Goal: Task Accomplishment & Management: Manage account settings

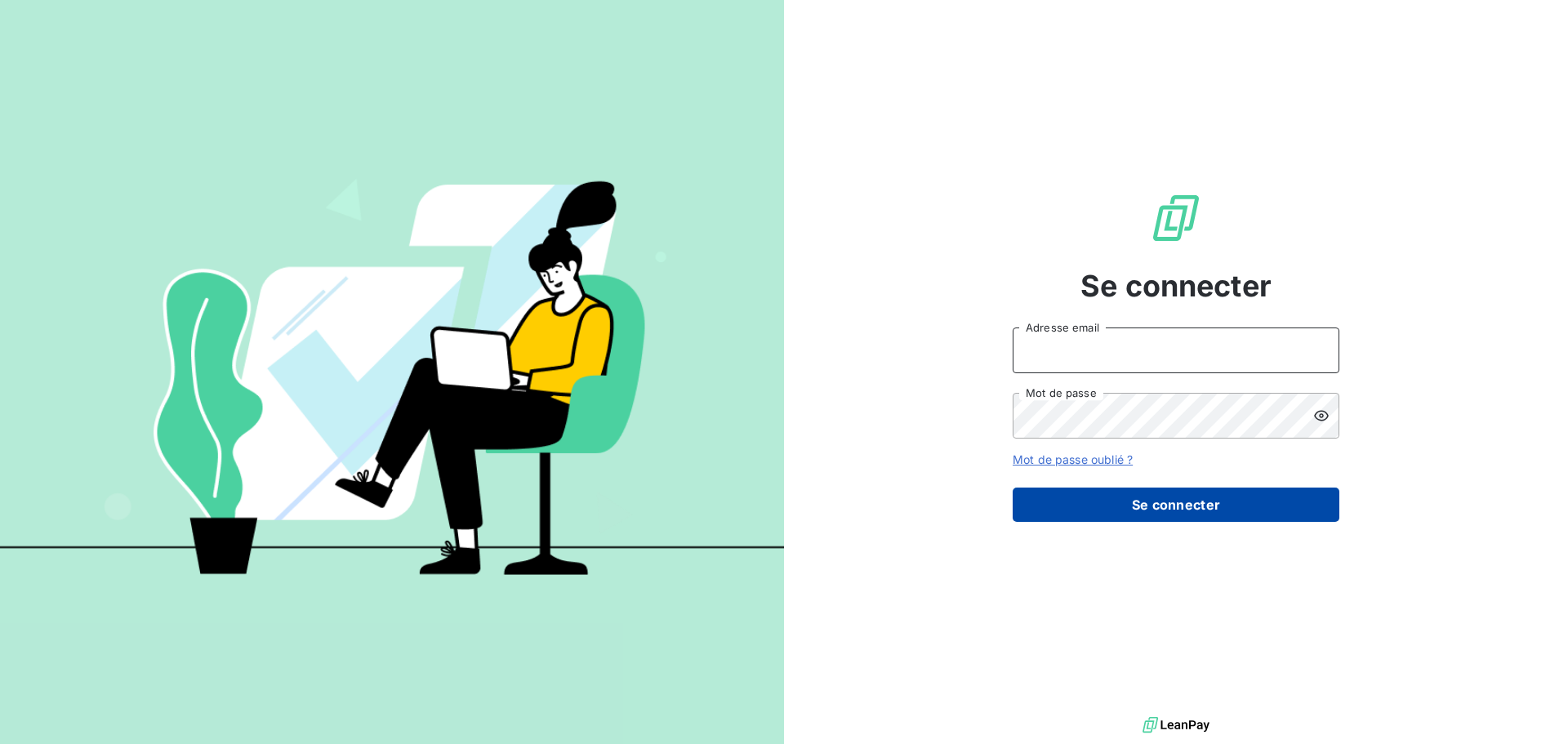
type input "[EMAIL_ADDRESS][DOMAIN_NAME]"
click at [1157, 515] on button "Se connecter" at bounding box center [1176, 504] width 327 height 34
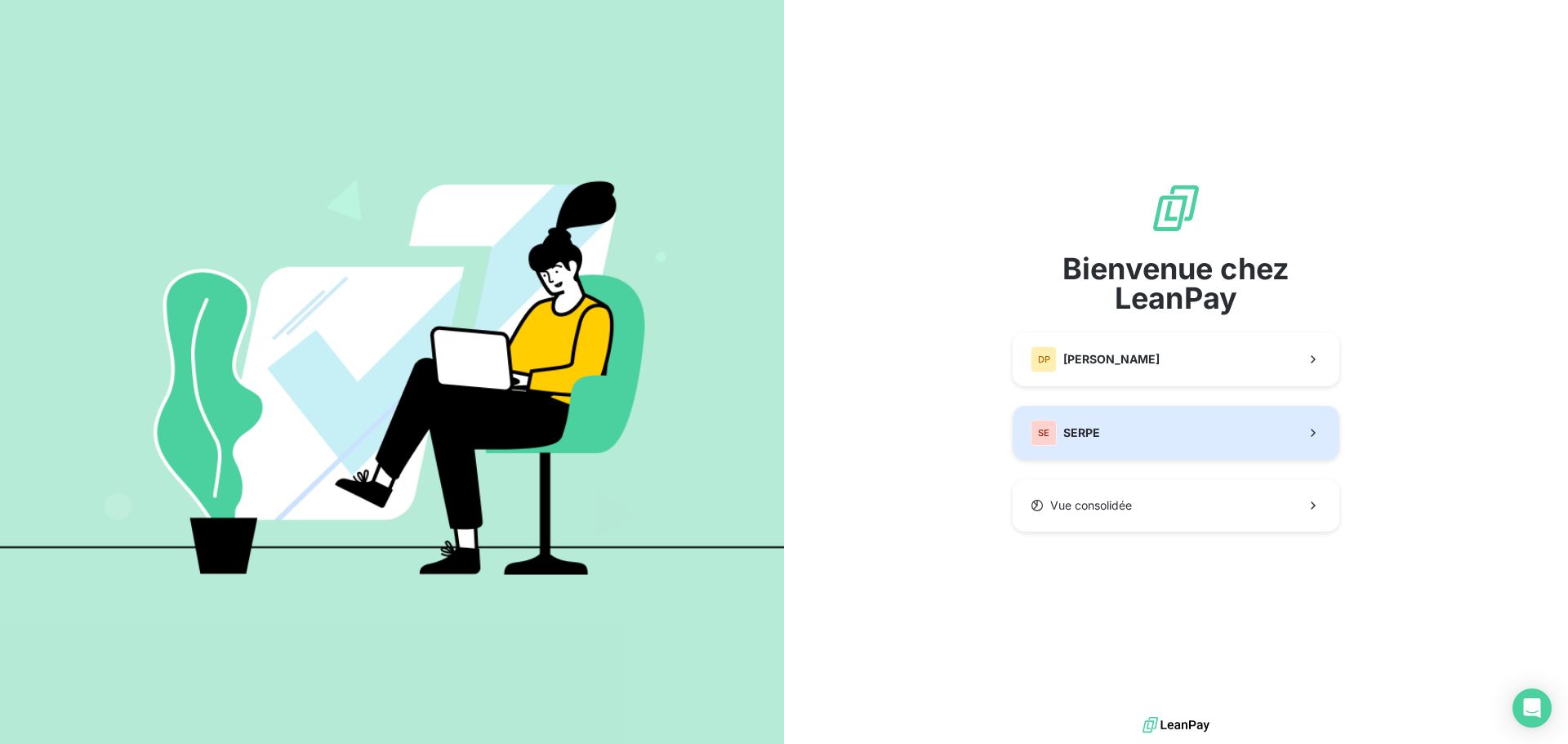
click at [1145, 431] on button "SE SERPE" at bounding box center [1176, 433] width 327 height 54
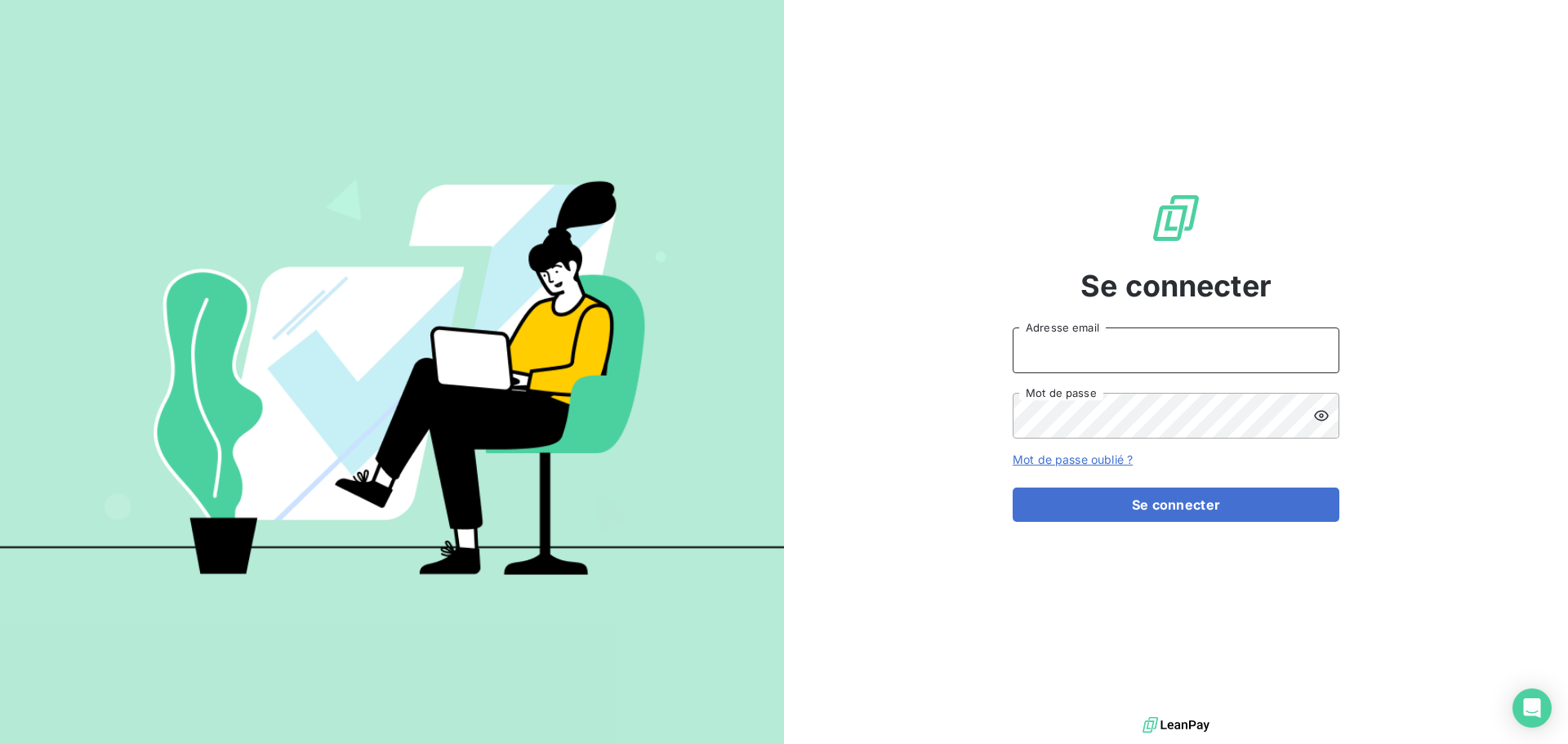
type input "[EMAIL_ADDRESS][DOMAIN_NAME]"
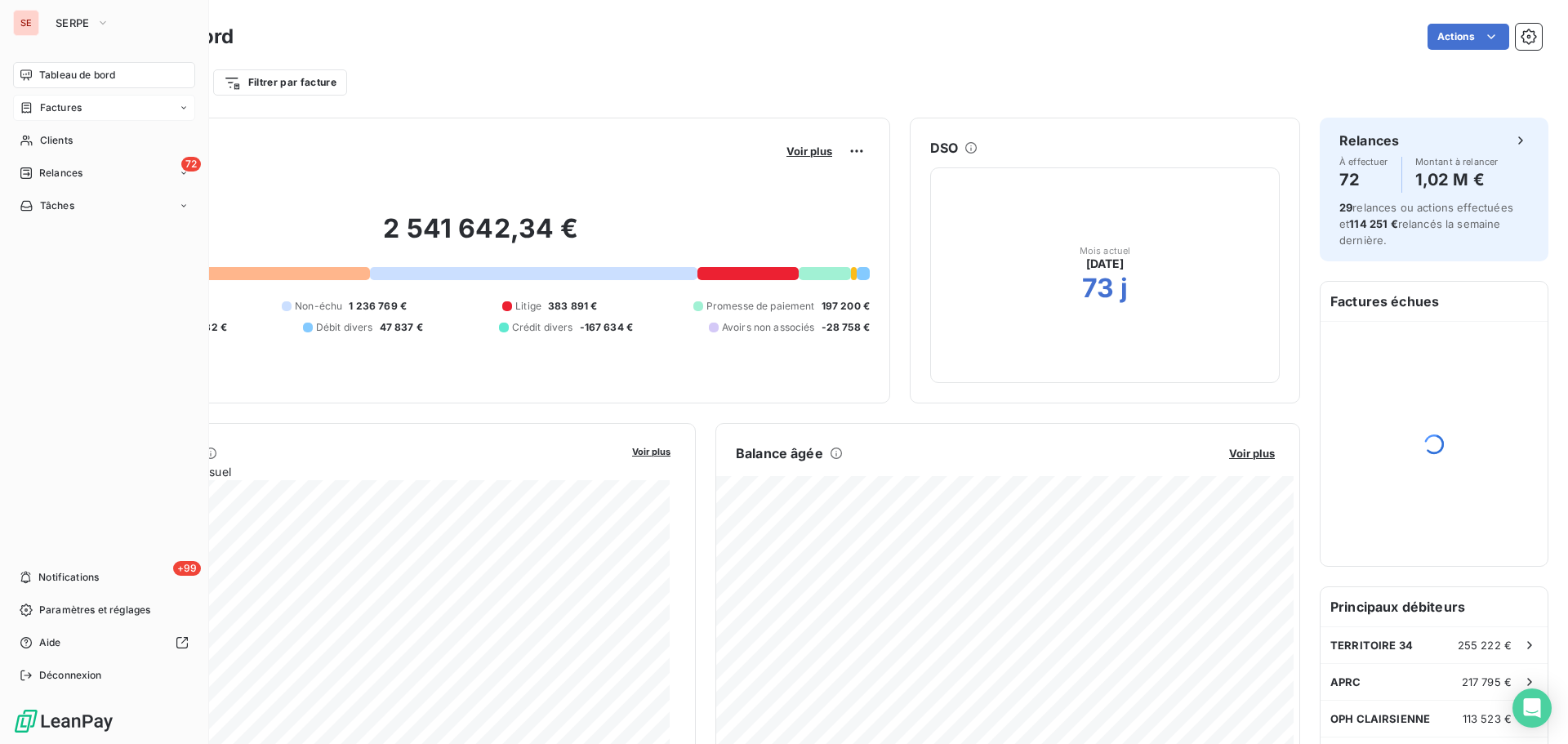
click at [72, 107] on span "Factures" at bounding box center [61, 107] width 42 height 15
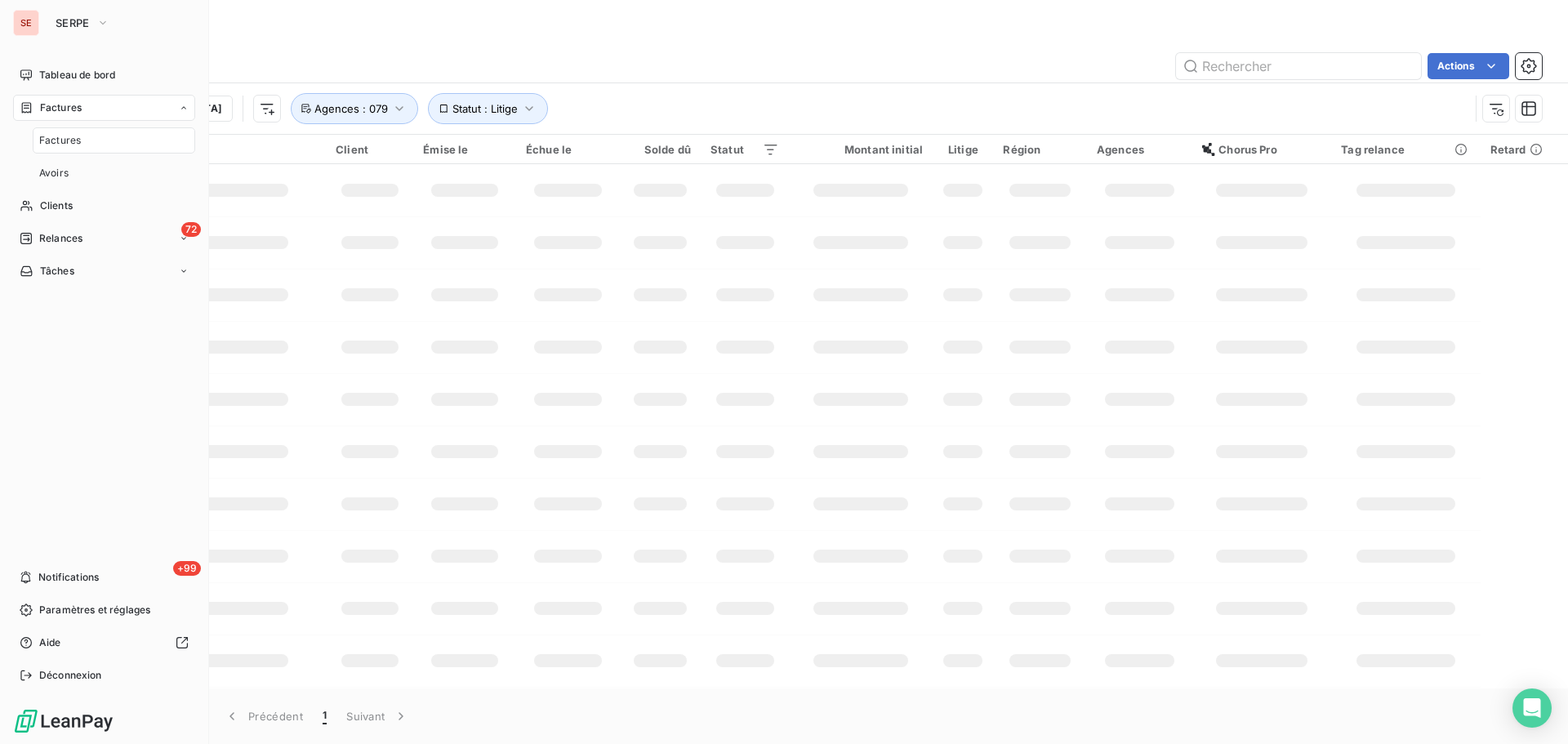
click at [72, 107] on span "Factures" at bounding box center [61, 107] width 42 height 15
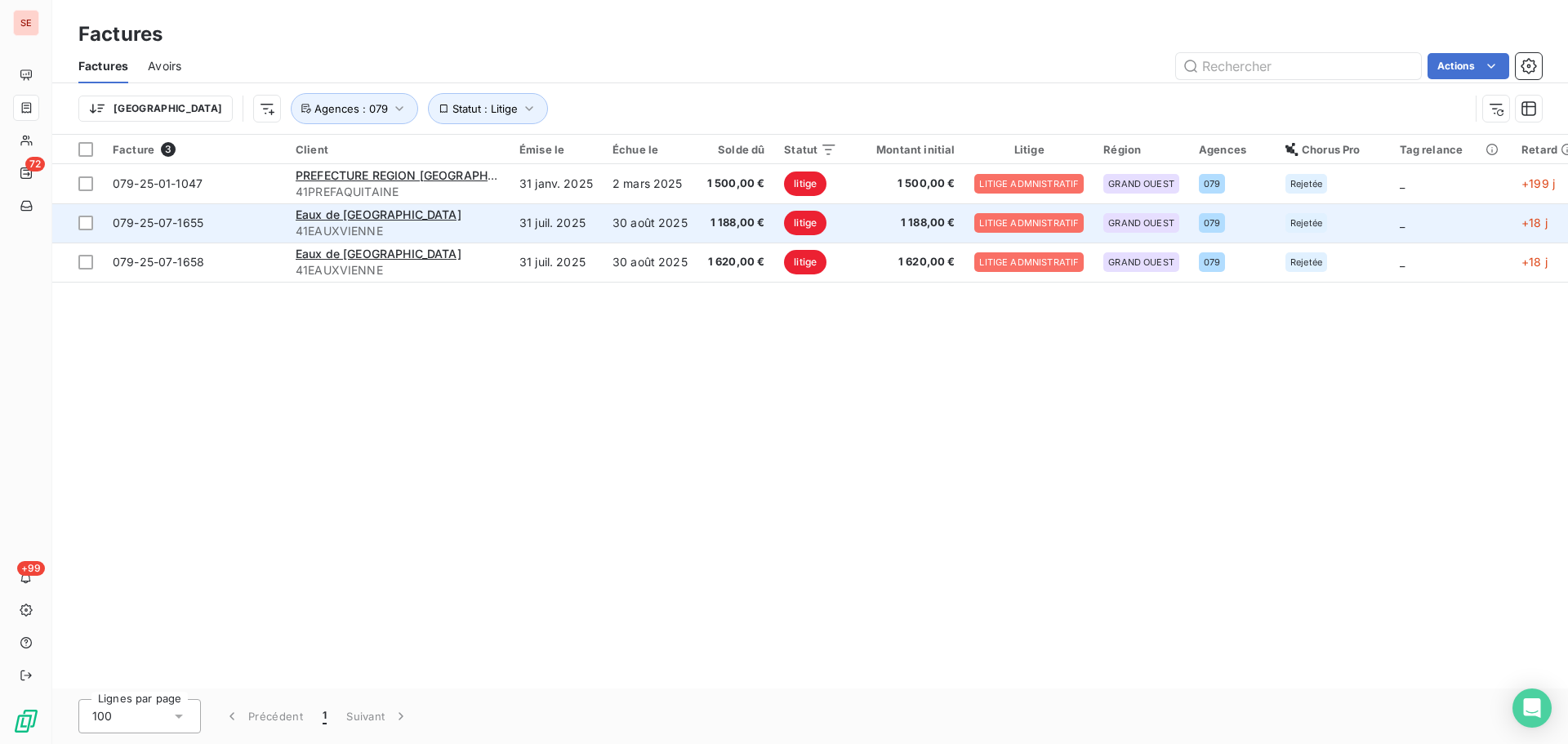
click at [370, 224] on span "41EAUXVIENNE" at bounding box center [398, 231] width 204 height 17
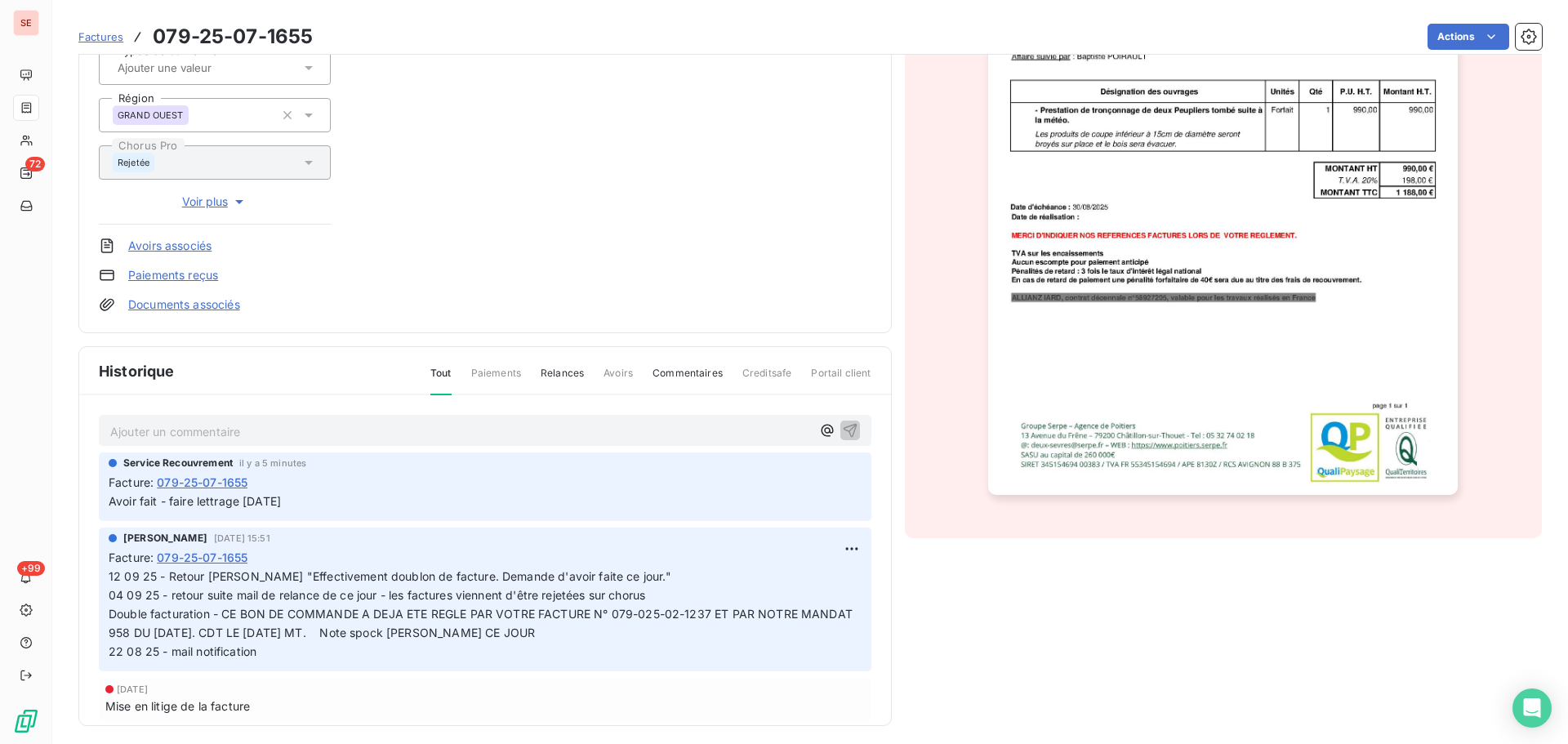
scroll to position [286, 0]
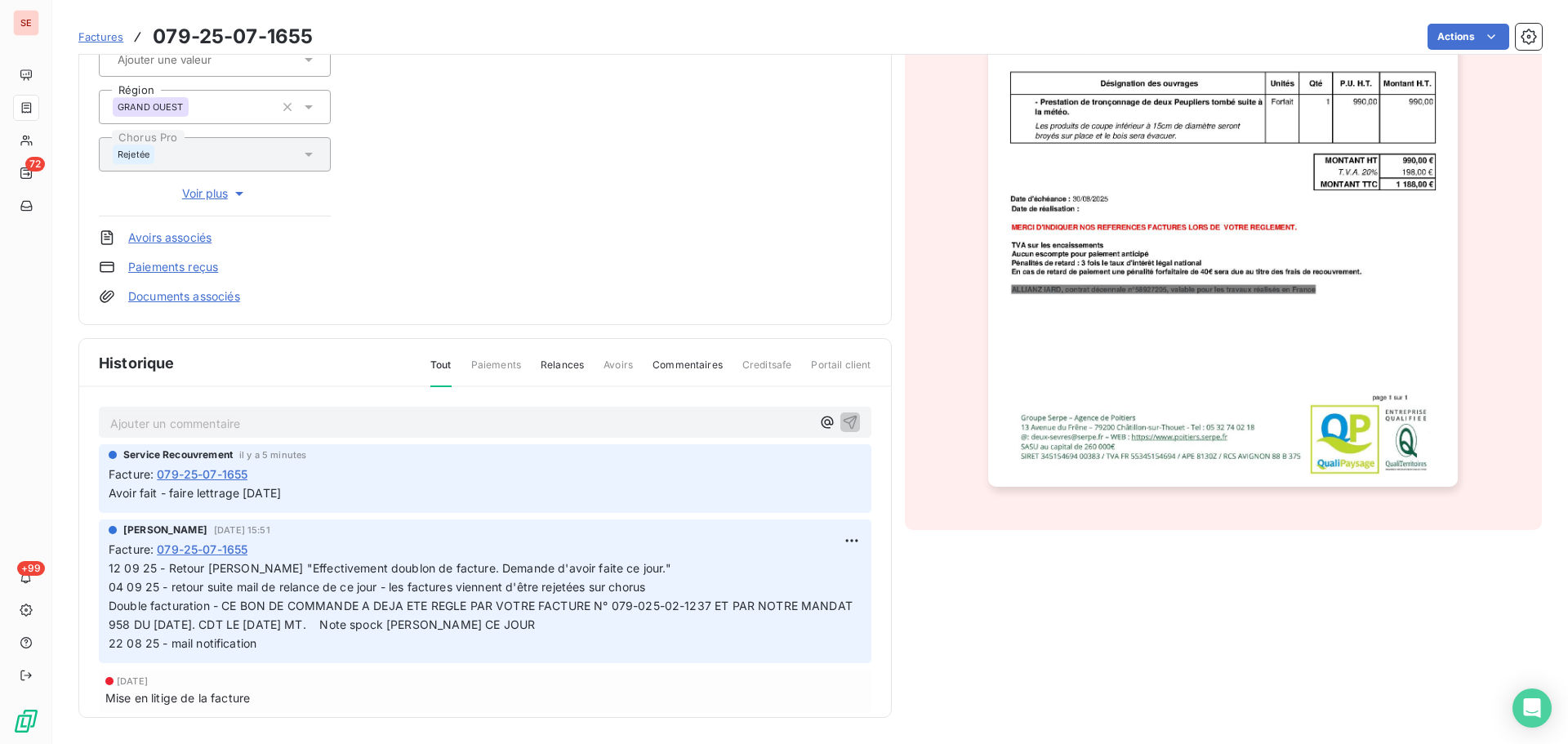
click at [211, 493] on span "Avoir fait - faire lettrage [DATE]" at bounding box center [194, 493] width 172 height 14
copy div "Avoir fait - faire lettrage [DATE]"
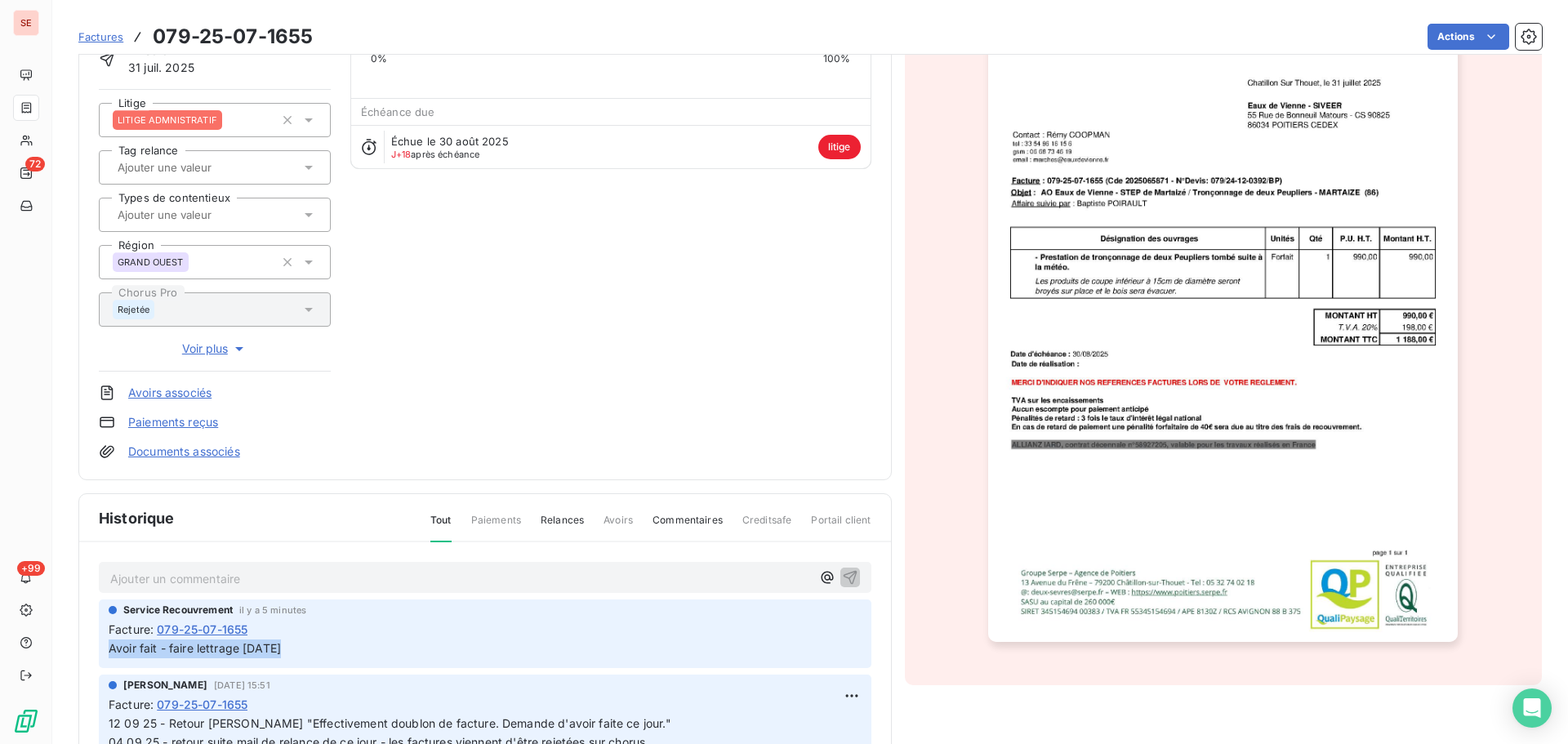
scroll to position [0, 0]
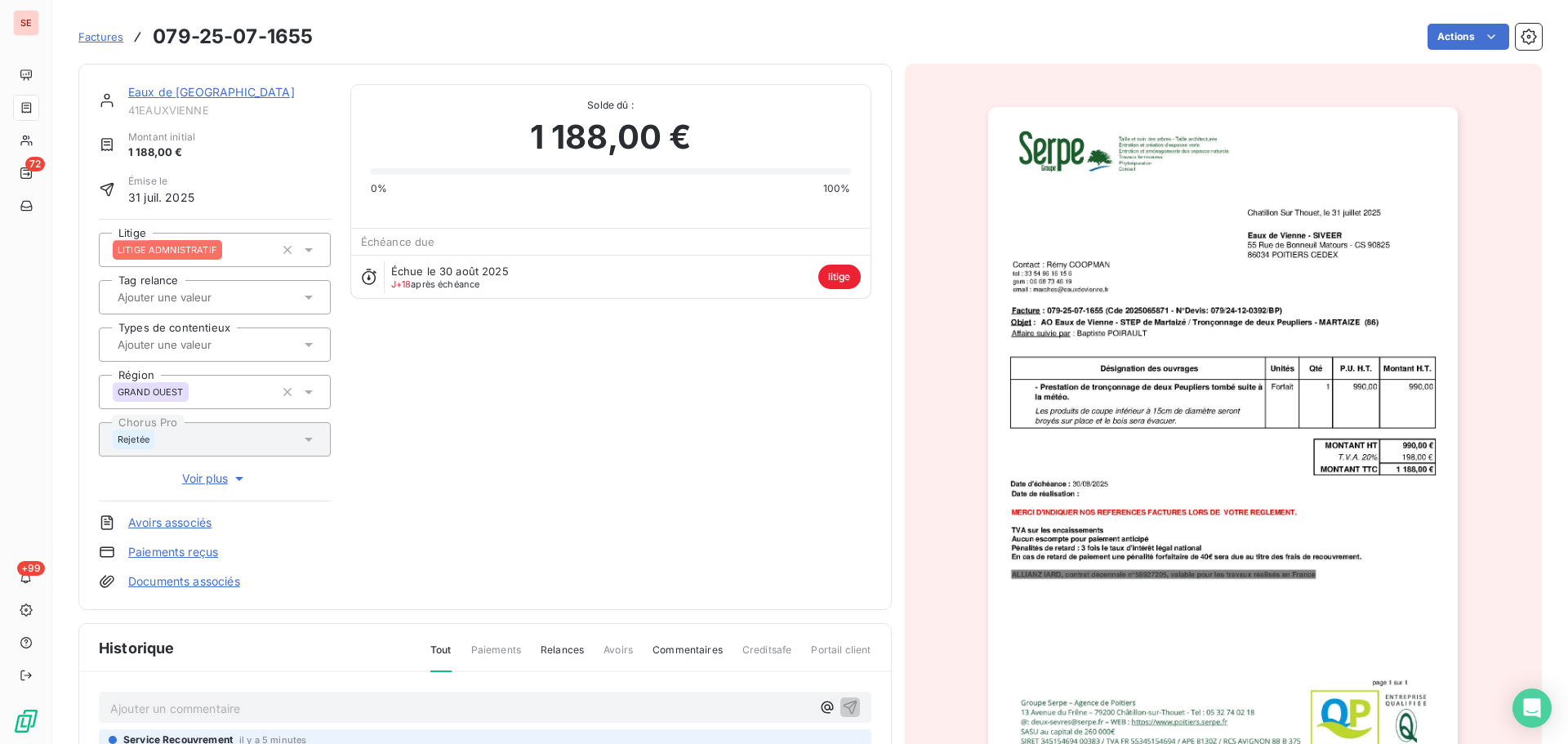
click at [185, 97] on link "Eaux de [GEOGRAPHIC_DATA]" at bounding box center [211, 92] width 167 height 14
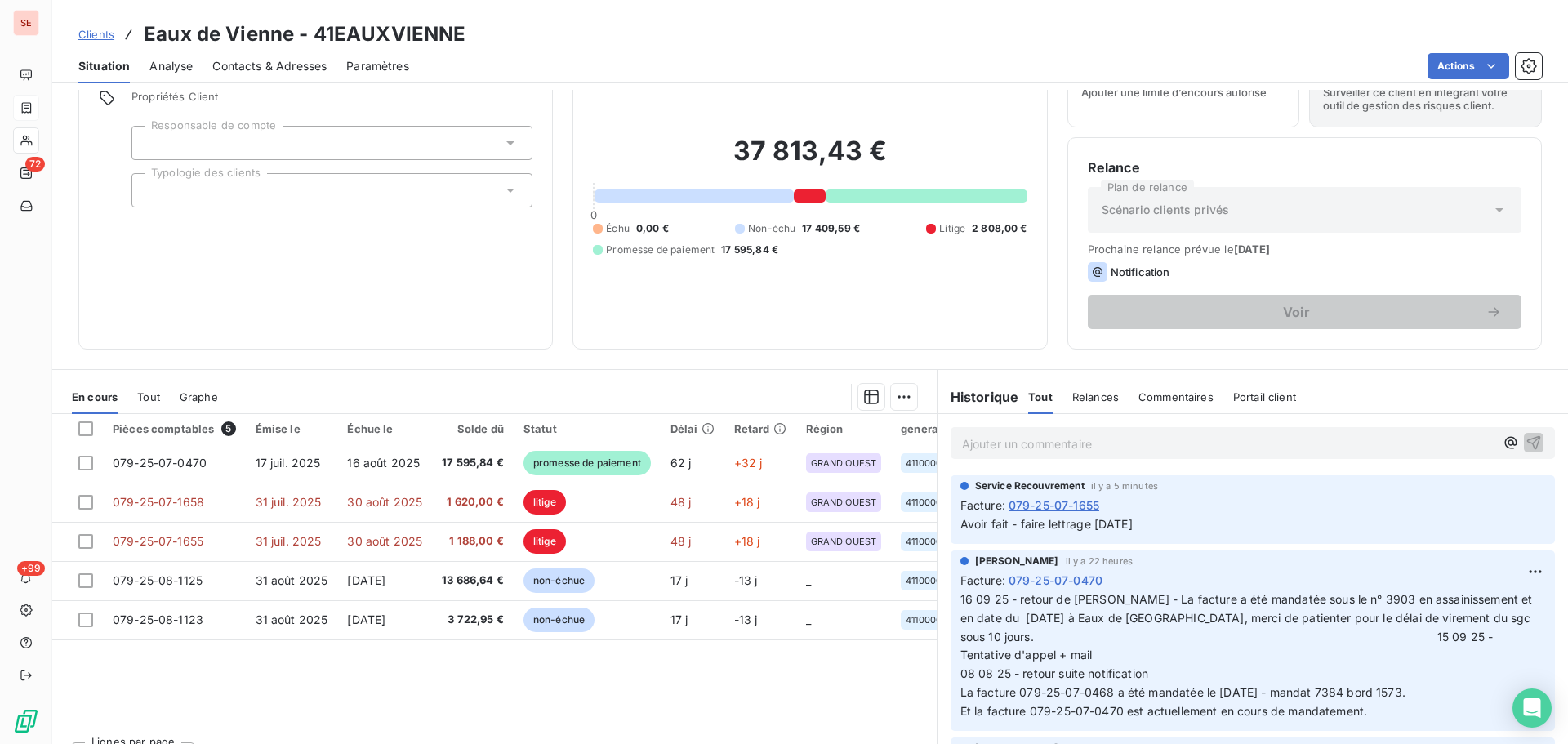
scroll to position [110, 0]
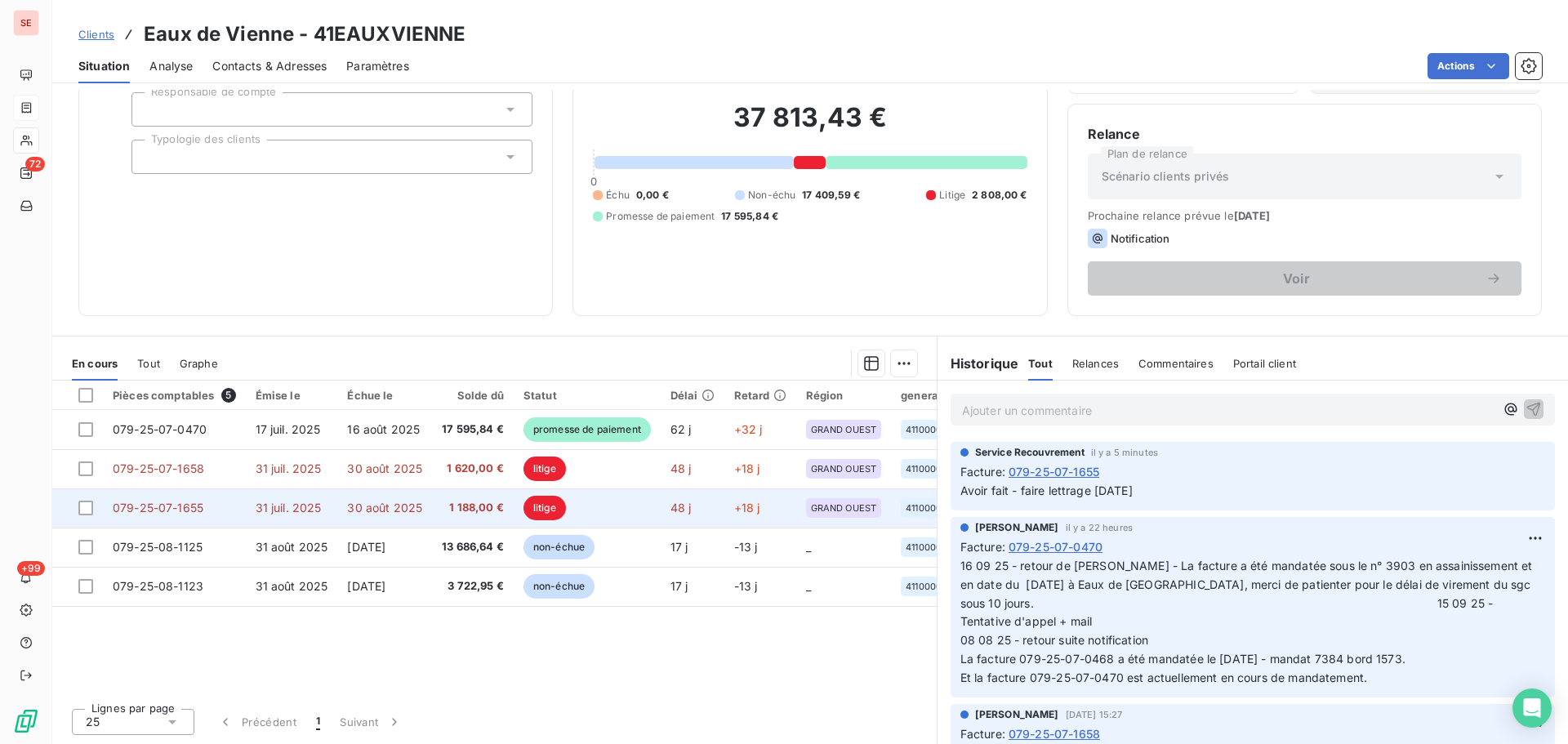
click at [293, 520] on td "31 juil. 2025" at bounding box center [292, 507] width 93 height 39
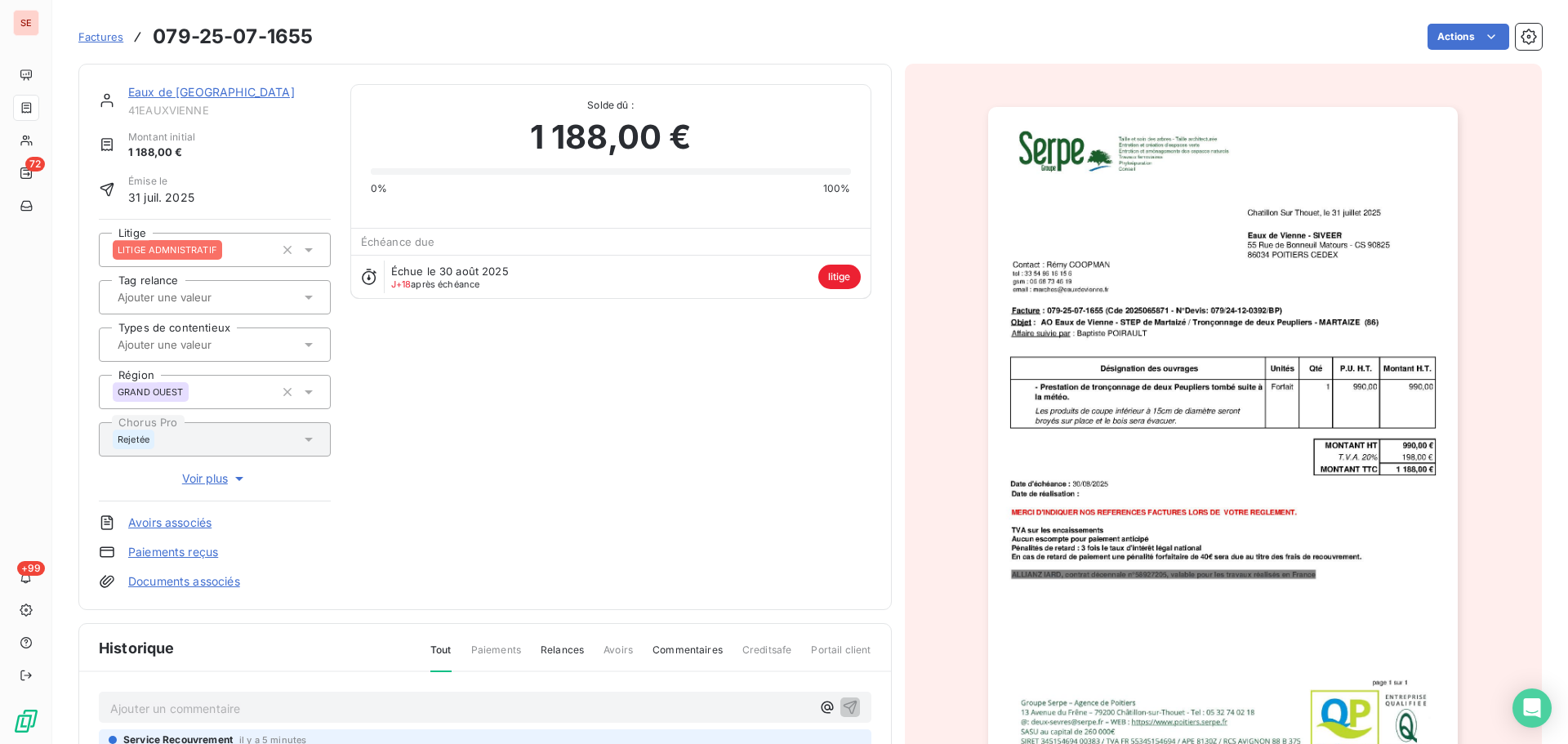
click at [175, 92] on link "Eaux de [GEOGRAPHIC_DATA]" at bounding box center [211, 92] width 167 height 14
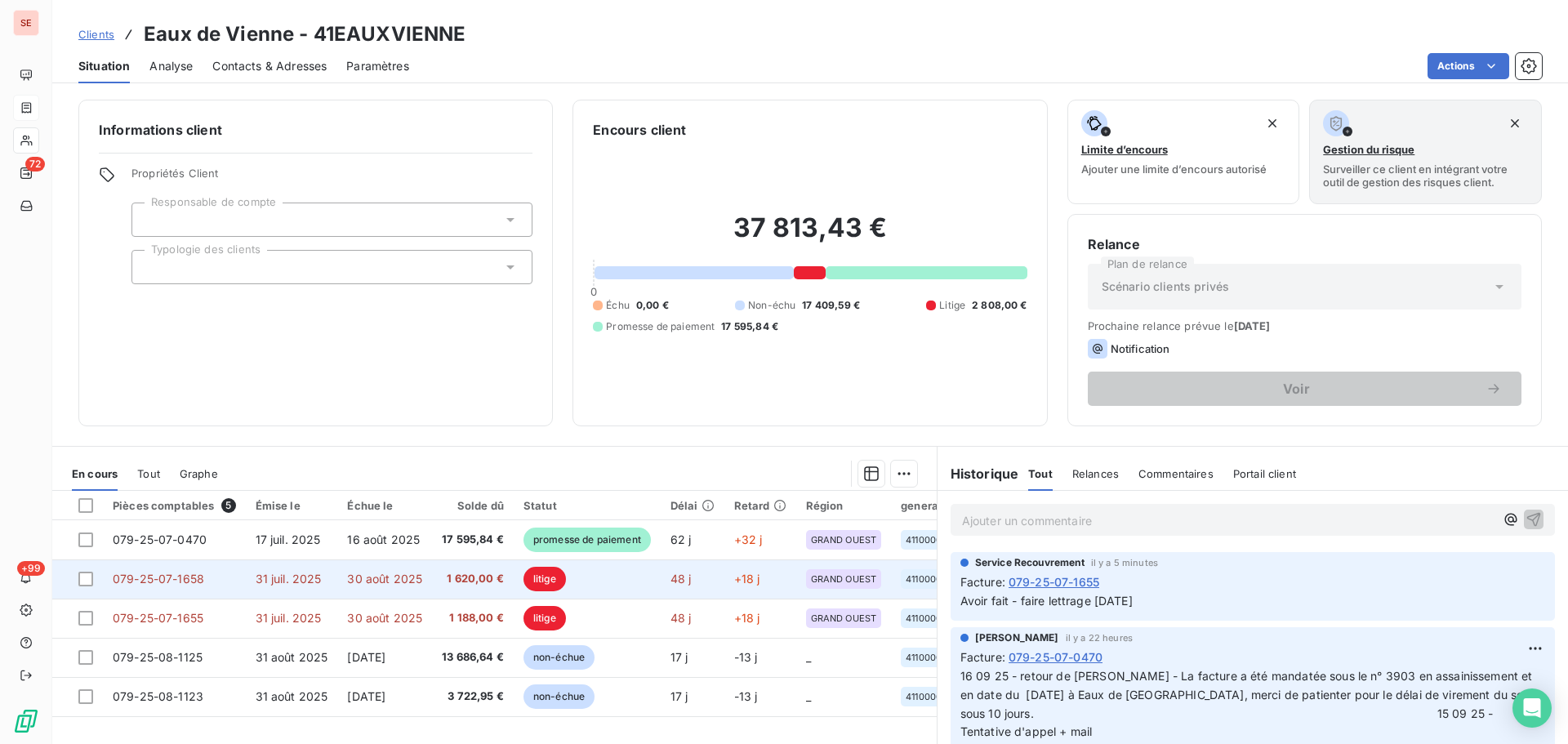
click at [350, 587] on td "30 août 2025" at bounding box center [384, 579] width 95 height 39
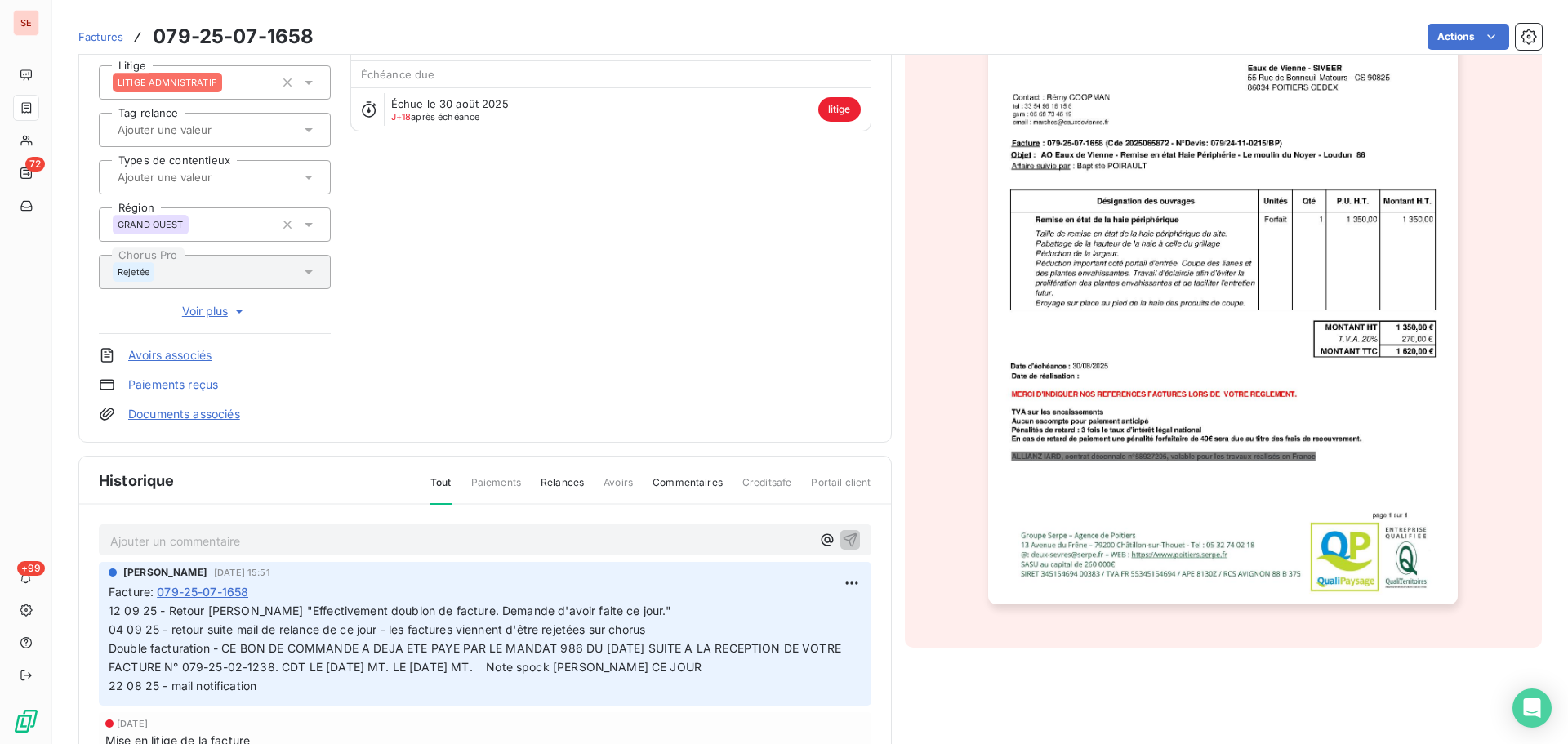
scroll to position [286, 0]
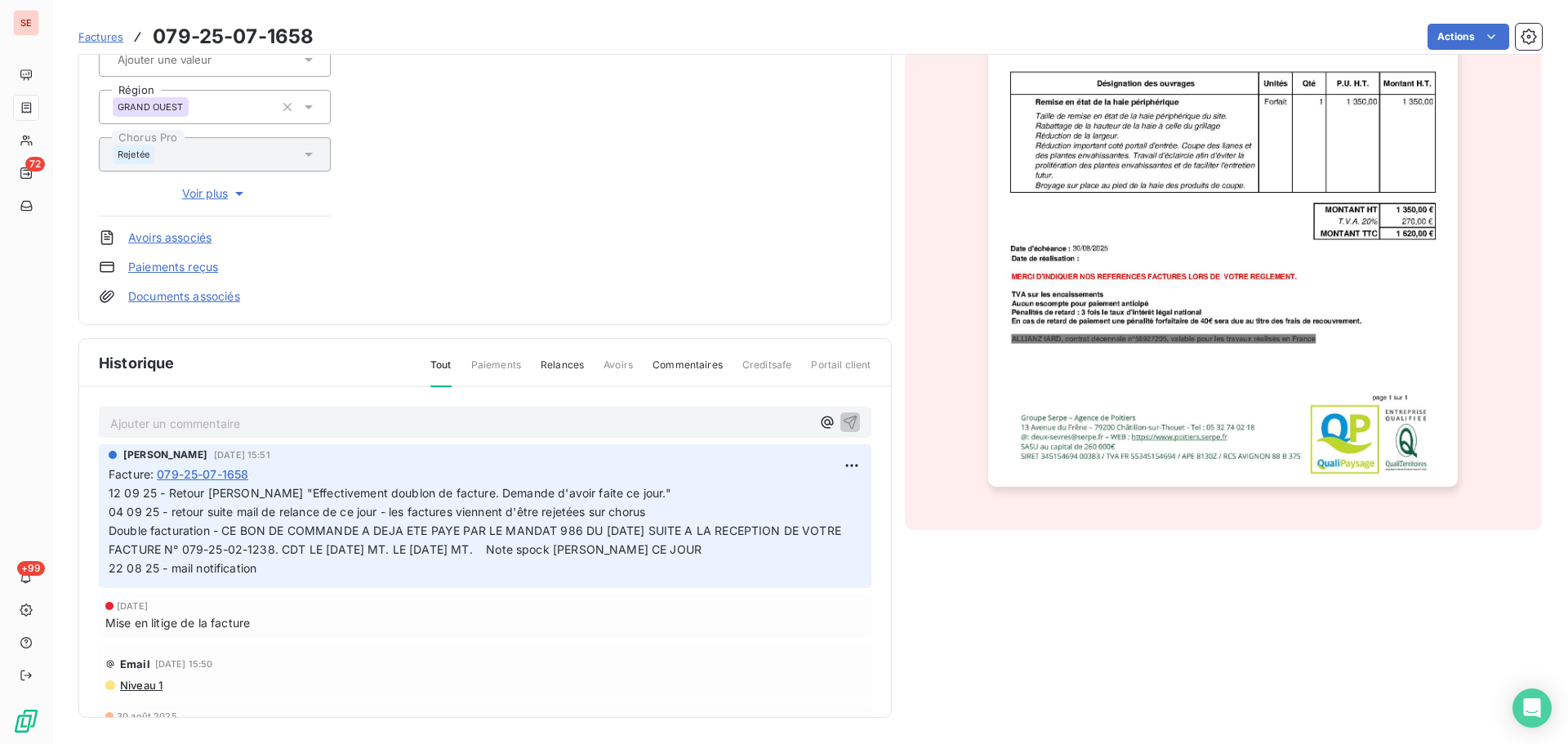
click at [291, 431] on p "Ajouter un commentaire ﻿" at bounding box center [460, 423] width 701 height 20
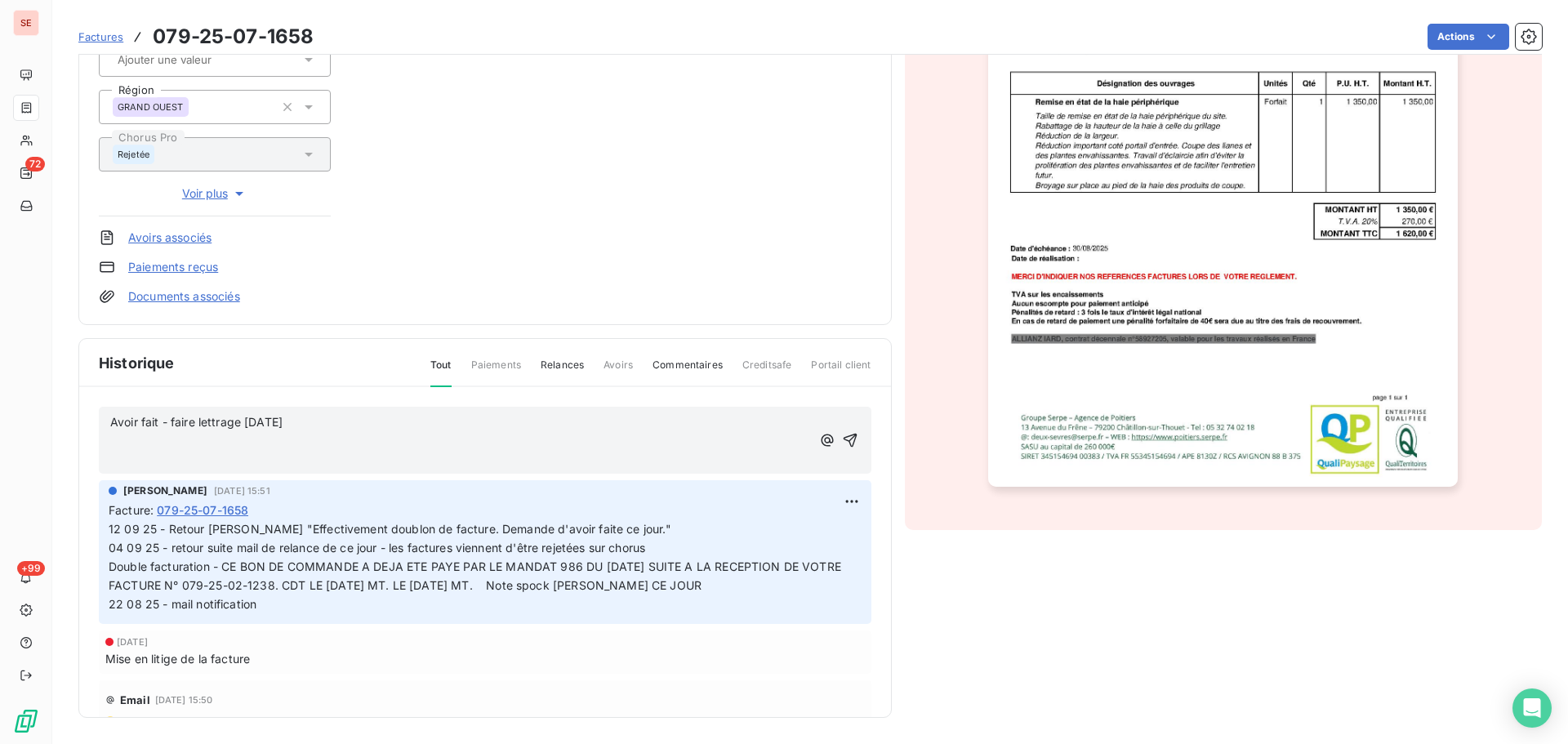
click at [345, 424] on p "Avoir fait - faire lettrage [DATE]" at bounding box center [460, 423] width 701 height 19
click at [107, 422] on div "Avoir fait - faire lettrage [DATE] lors des imports ﻿ ﻿" at bounding box center [485, 441] width 773 height 68
click at [112, 423] on span "Avoir fait - faire lettrage [DATE] lors des imports" at bounding box center [241, 422] width 263 height 14
click at [223, 424] on span "17 09 25 - vu avec [PERSON_NAME] ce jour - Avoir fait - faire lettrage [DATE] l…" at bounding box center [368, 422] width 516 height 14
click at [659, 422] on p "17 09 25 - vu avec [PERSON_NAME] ce jour - Avoir fait - faire lettrage [DATE] l…" at bounding box center [460, 423] width 701 height 19
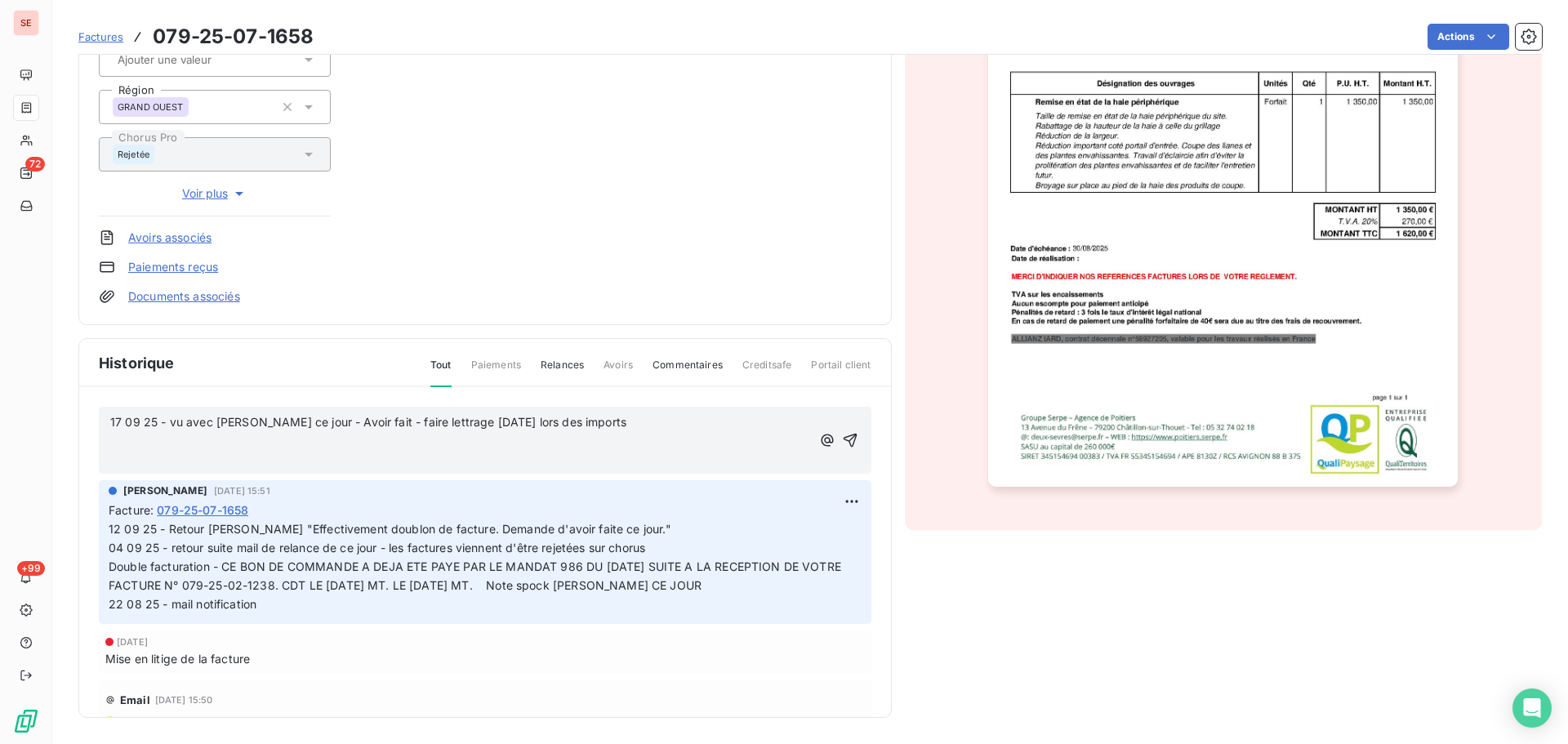
click at [659, 422] on p "17 09 25 - vu avec [PERSON_NAME] ce jour - Avoir fait - faire lettrage [DATE] l…" at bounding box center [460, 423] width 701 height 19
copy span "17 09 25 - vu avec [PERSON_NAME] ce jour - Avoir fait - faire lettrage [DATE] l…"
click at [842, 448] on icon "button" at bounding box center [849, 440] width 17 height 17
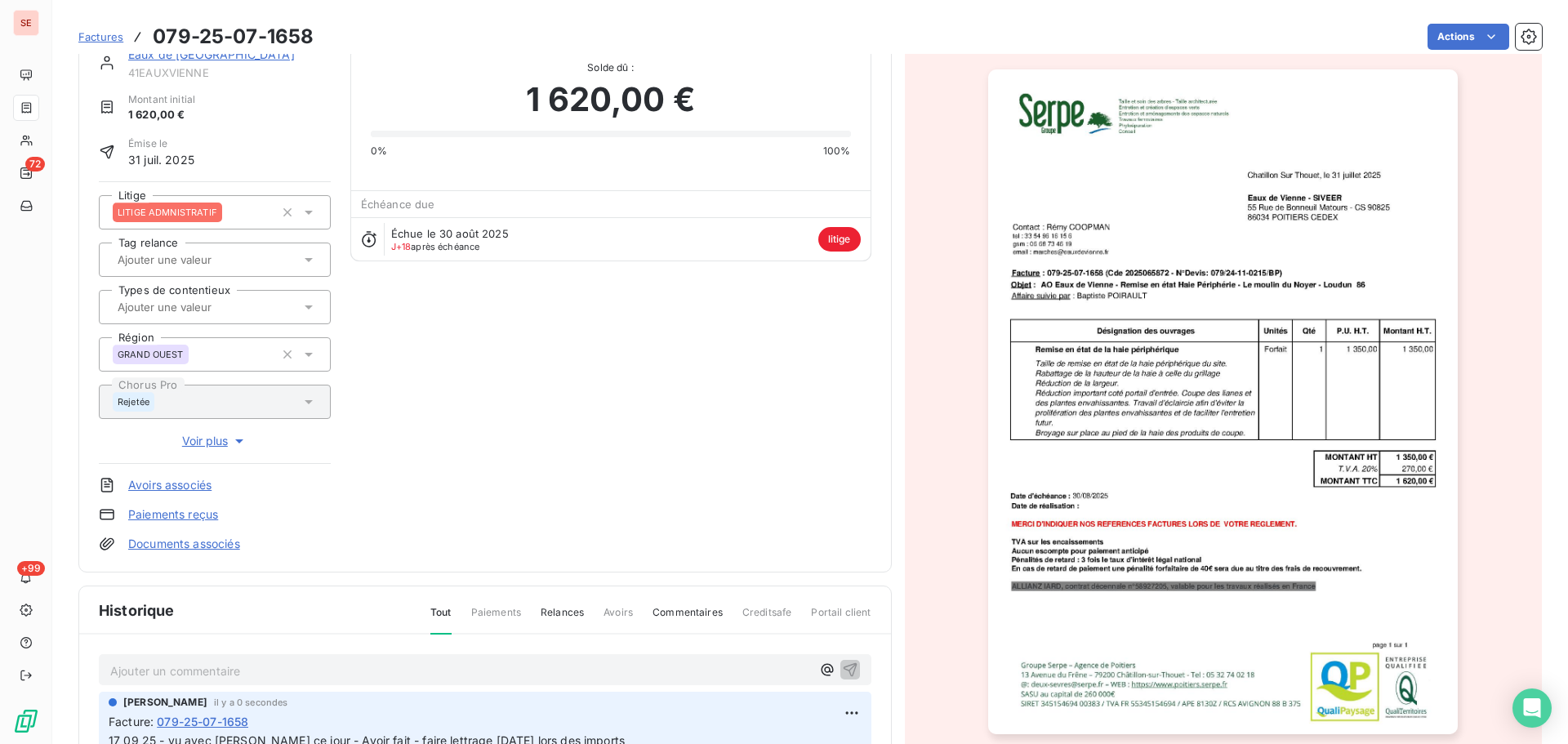
scroll to position [0, 0]
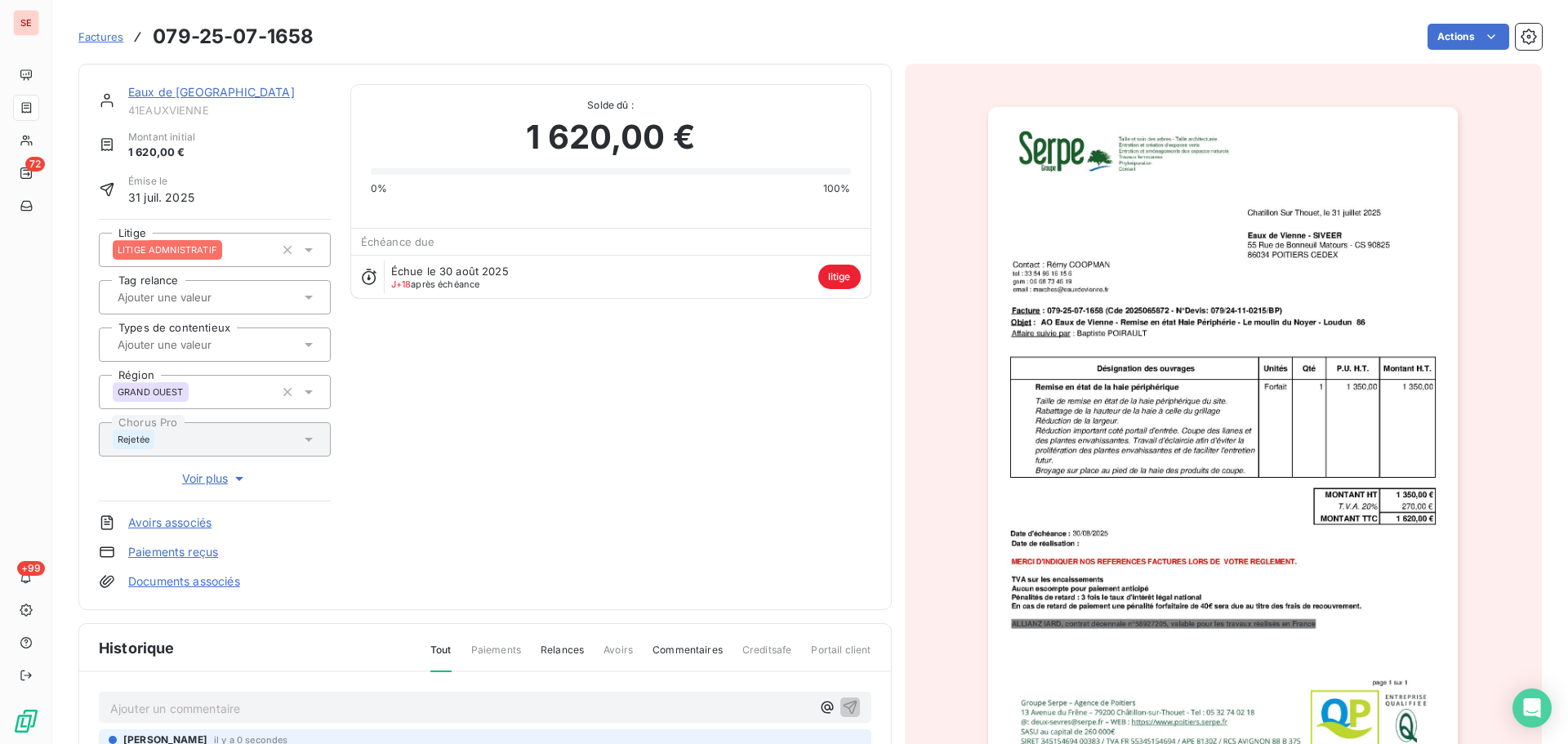
click at [196, 93] on link "Eaux de [GEOGRAPHIC_DATA]" at bounding box center [211, 92] width 167 height 14
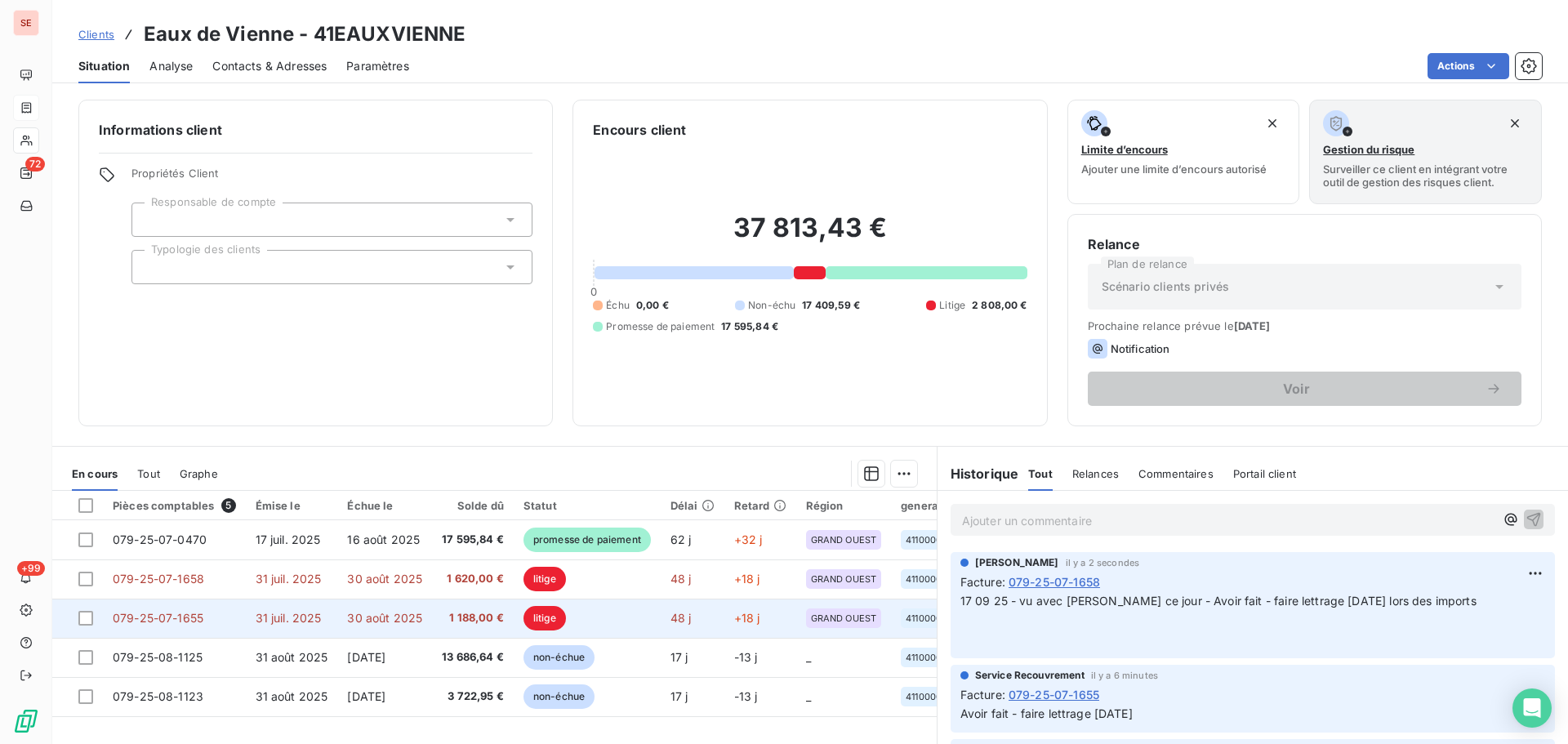
click at [494, 608] on td "1 188,00 €" at bounding box center [473, 618] width 82 height 39
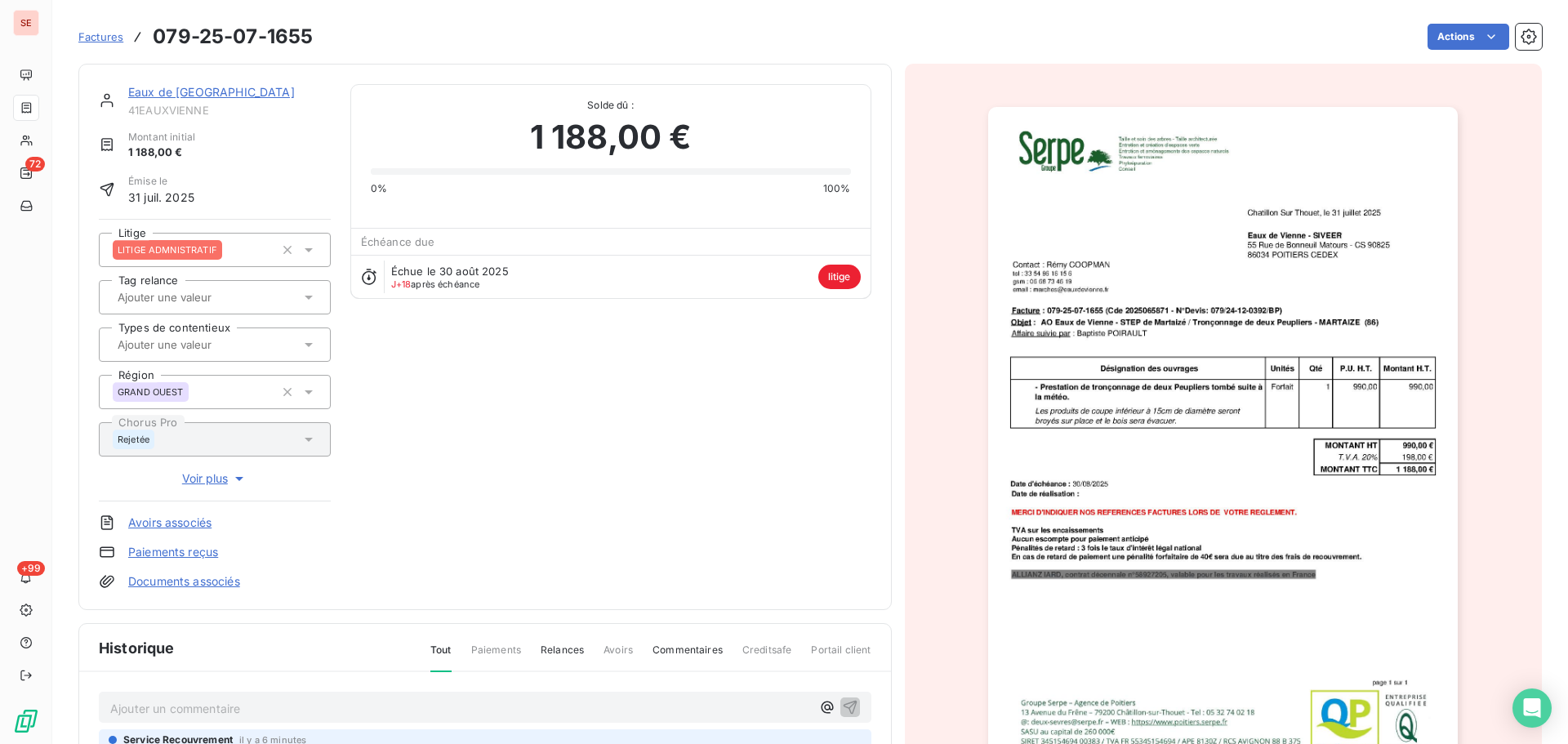
scroll to position [224, 0]
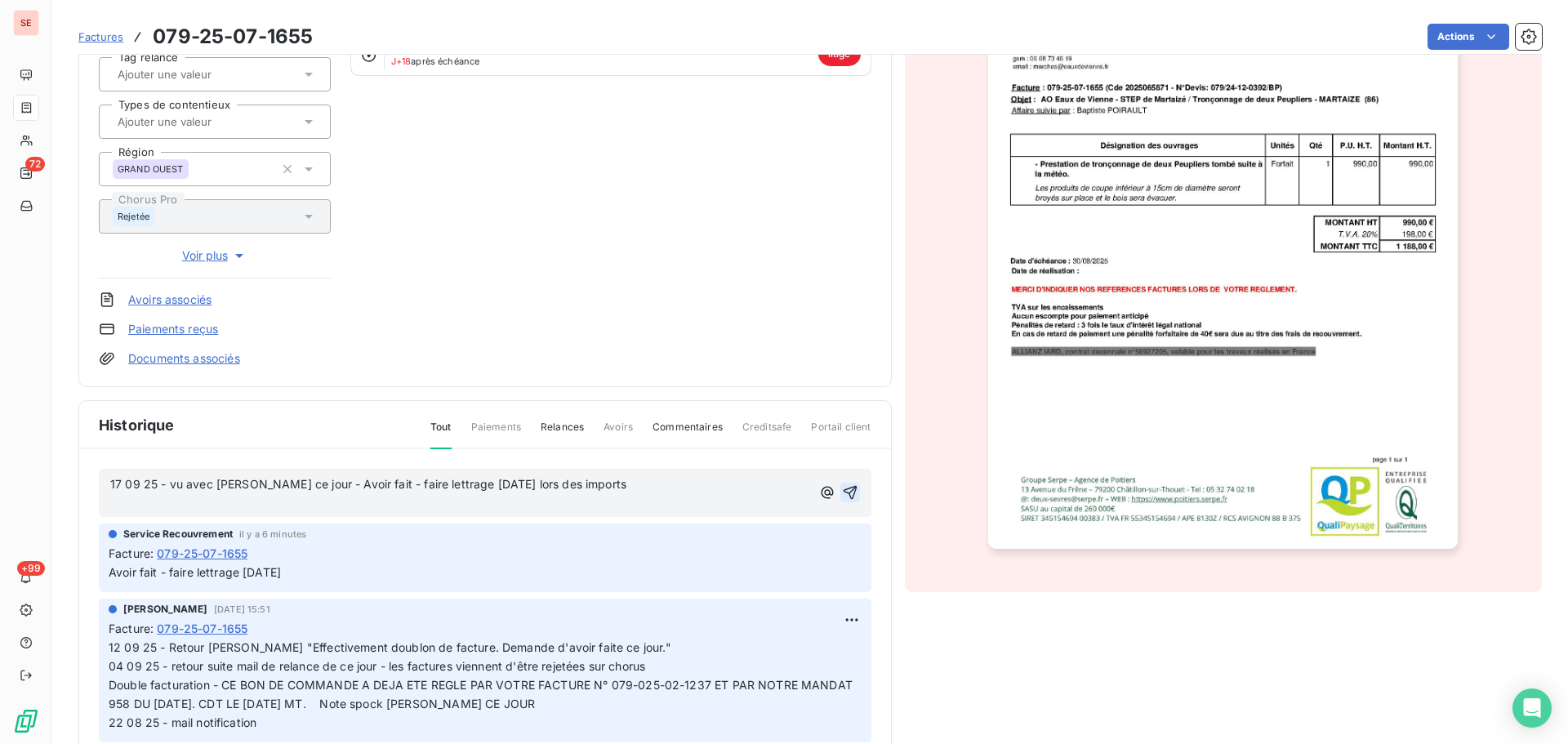
click at [842, 487] on icon "button" at bounding box center [849, 493] width 14 height 14
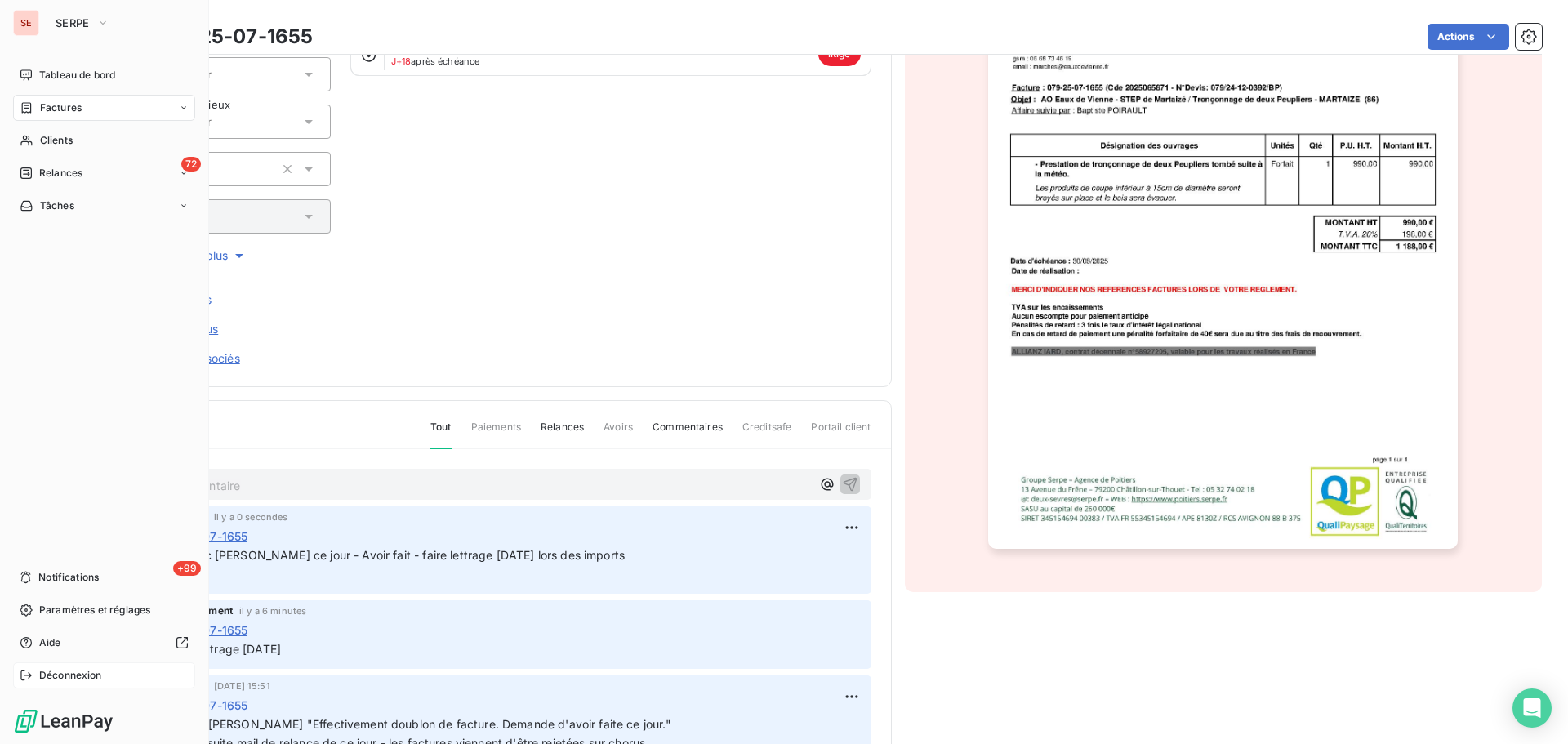
click at [59, 683] on div "Déconnexion" at bounding box center [104, 676] width 182 height 26
